Goal: Transaction & Acquisition: Purchase product/service

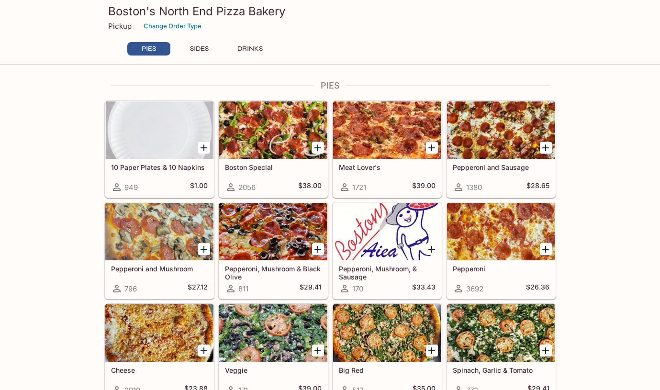
click at [254, 136] on div at bounding box center [273, 129] width 108 height 57
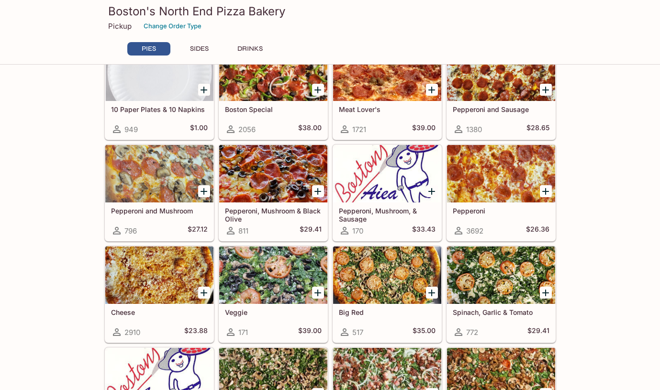
scroll to position [61, 0]
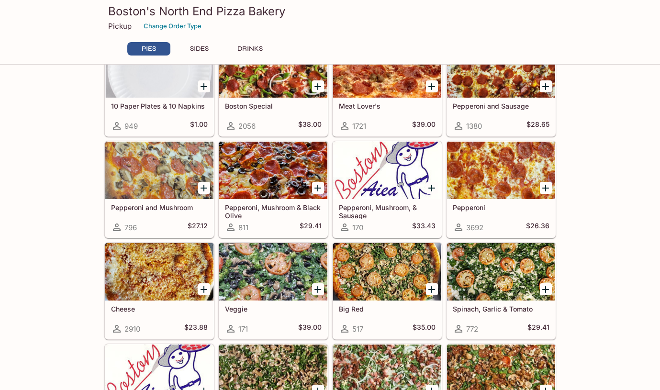
click at [379, 174] on div at bounding box center [387, 170] width 108 height 57
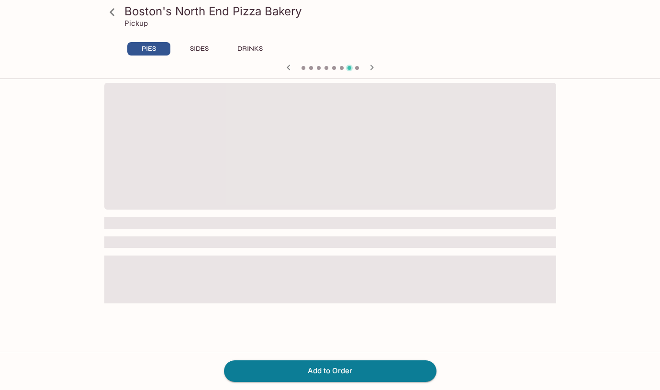
click at [377, 160] on span at bounding box center [330, 146] width 452 height 127
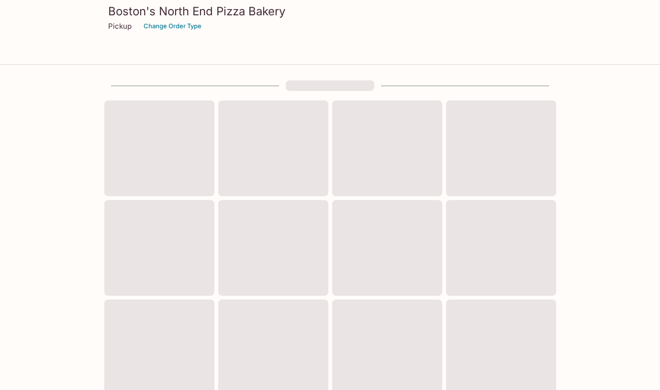
scroll to position [61, 0]
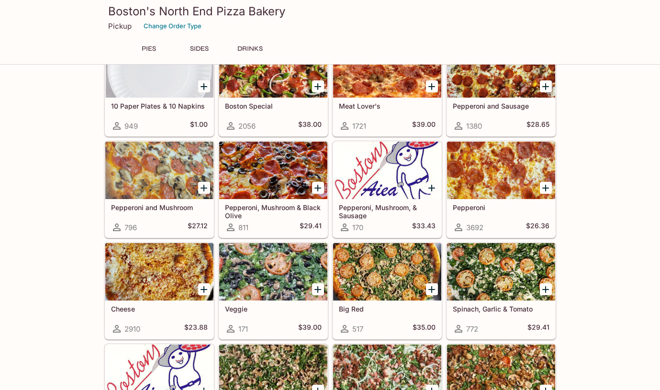
click at [266, 173] on div at bounding box center [273, 170] width 108 height 57
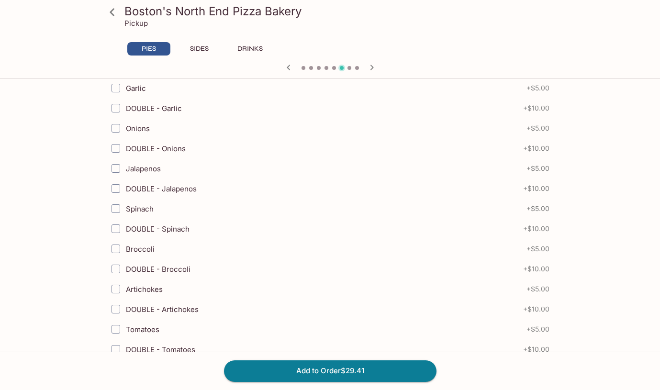
scroll to position [595, 0]
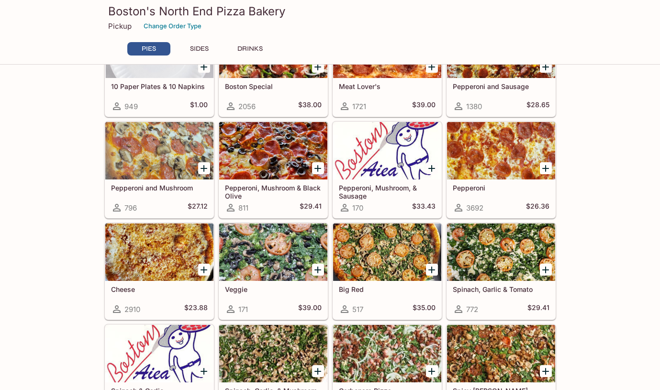
scroll to position [77, 0]
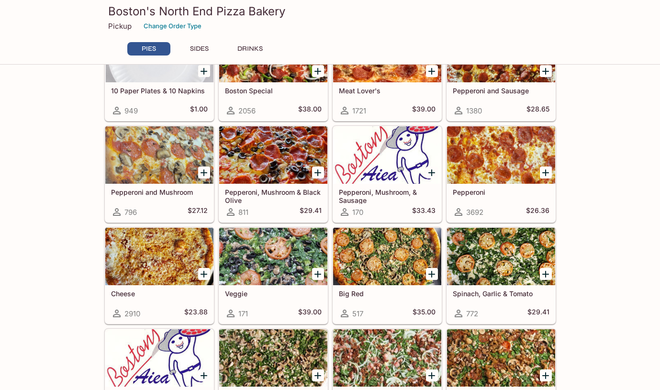
click at [274, 153] on div at bounding box center [273, 154] width 108 height 57
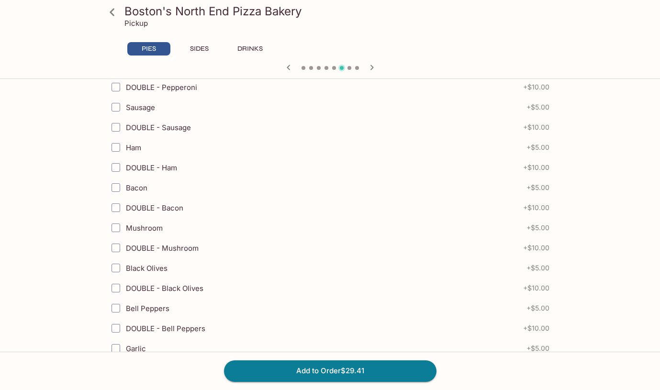
scroll to position [333, 0]
click at [114, 110] on input "Sausage" at bounding box center [115, 106] width 19 height 19
checkbox input "true"
click at [310, 369] on button "Add to Order $34.41" at bounding box center [330, 370] width 212 height 21
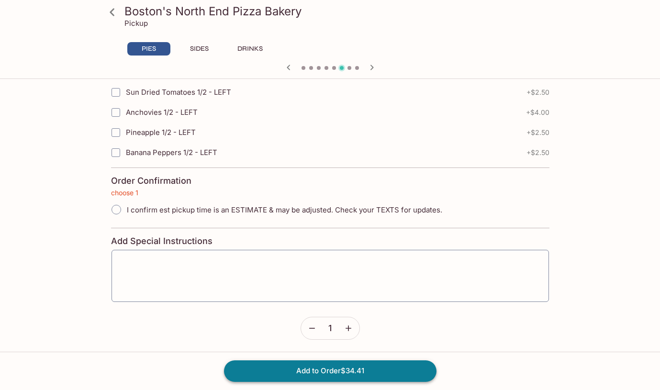
scroll to position [2150, 0]
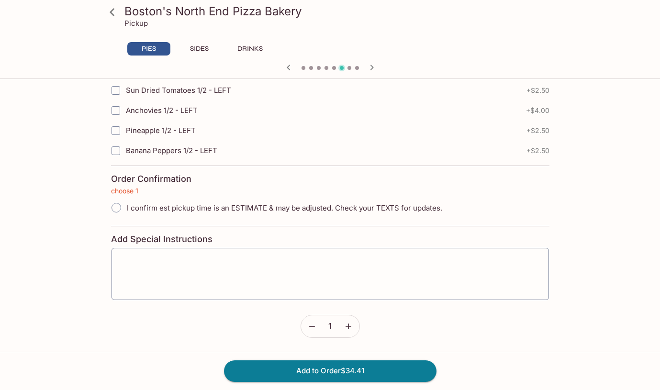
click at [117, 209] on input "I confirm est pickup time is an ESTIMATE & may be adjusted. Check your TEXTS fo…" at bounding box center [116, 208] width 20 height 20
radio input "true"
click at [117, 209] on input "I confirm est pickup time is an ESTIMATE & may be adjusted. Check your TEXTS fo…" at bounding box center [116, 208] width 20 height 20
